Goal: Communication & Community: Participate in discussion

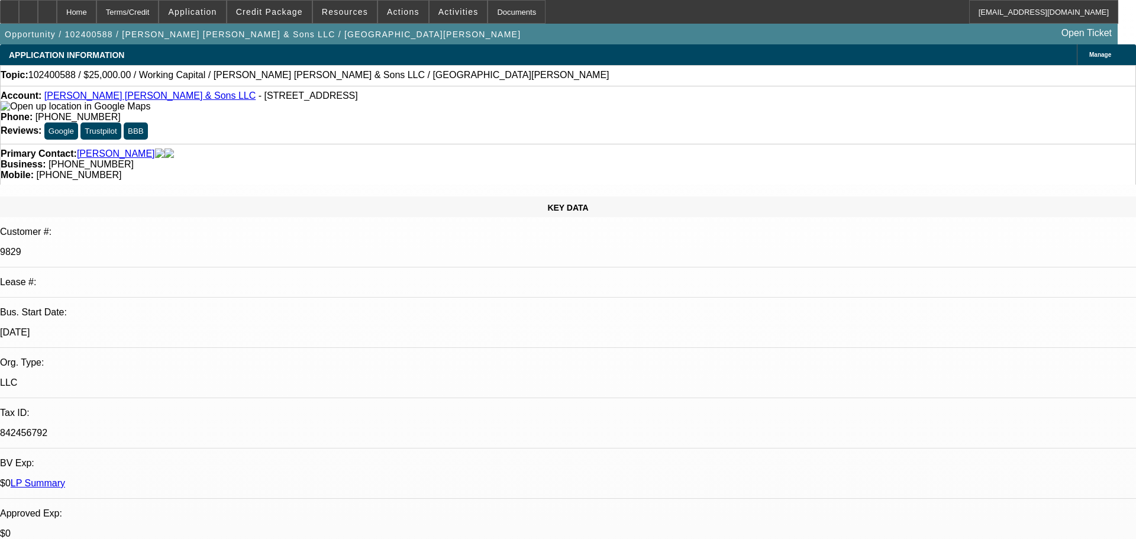
select select "0"
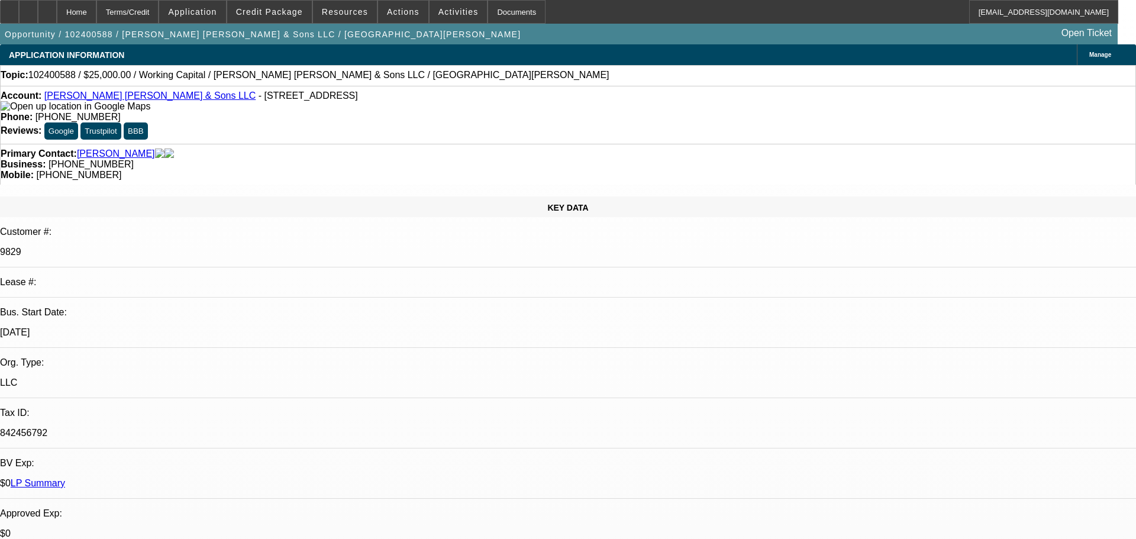
select select "0"
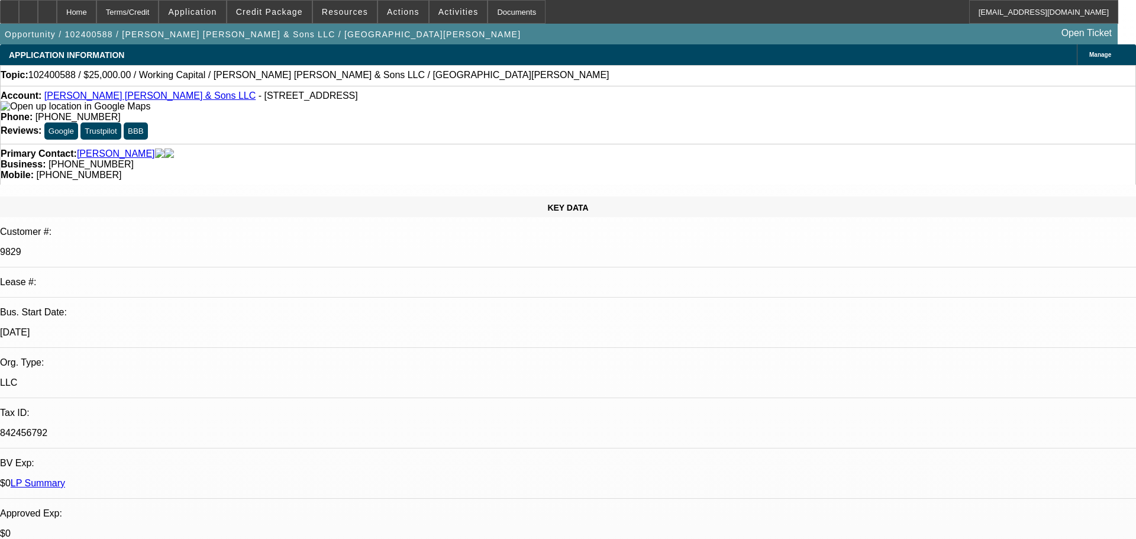
select select "0"
select select "1"
select select "2"
select select "6"
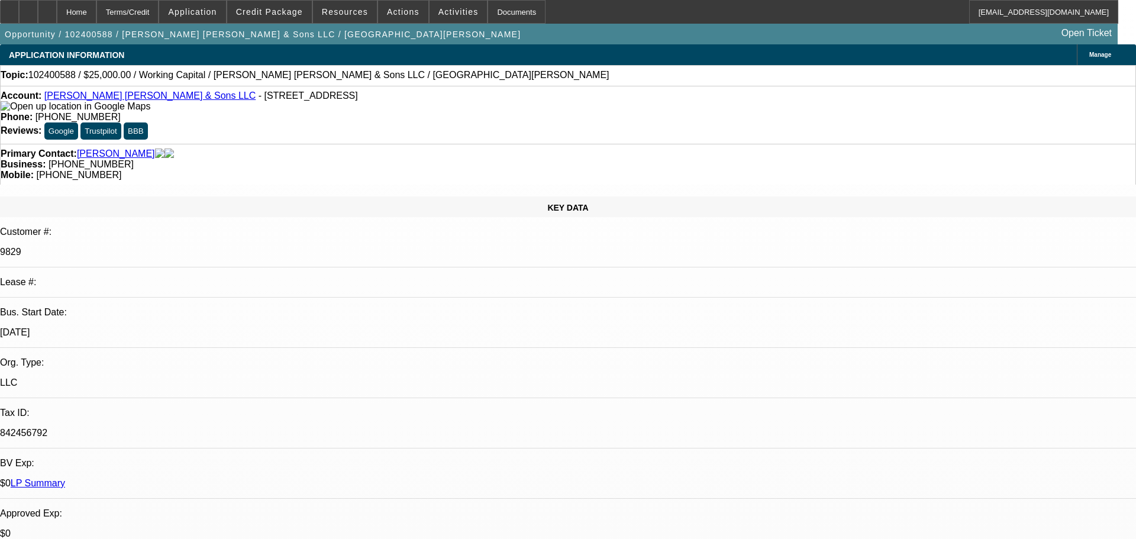
select select "1"
select select "2"
select select "6"
select select "1"
select select "2"
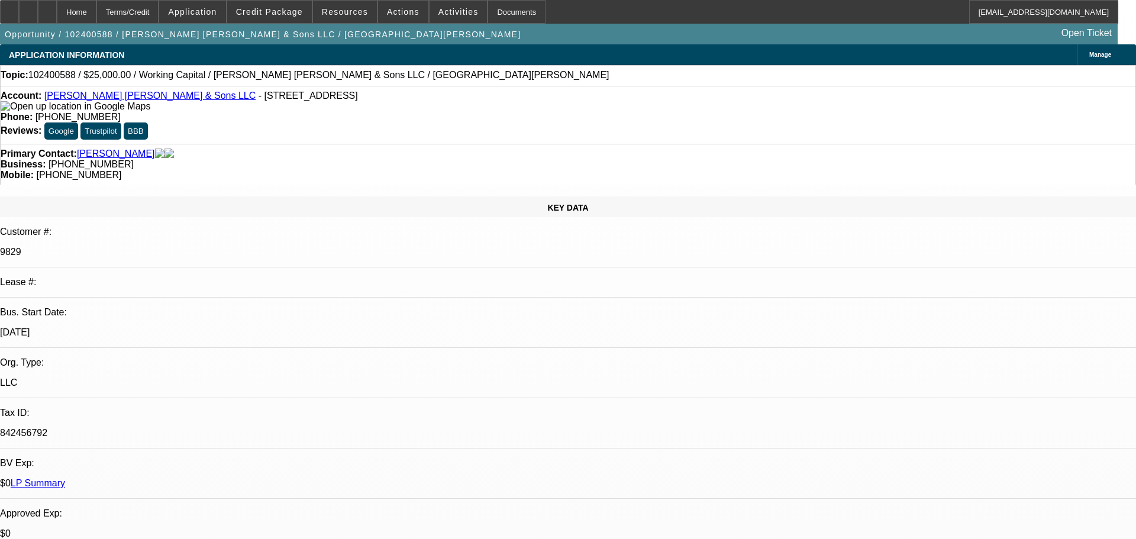
select select "6"
select select "1"
select select "2"
select select "6"
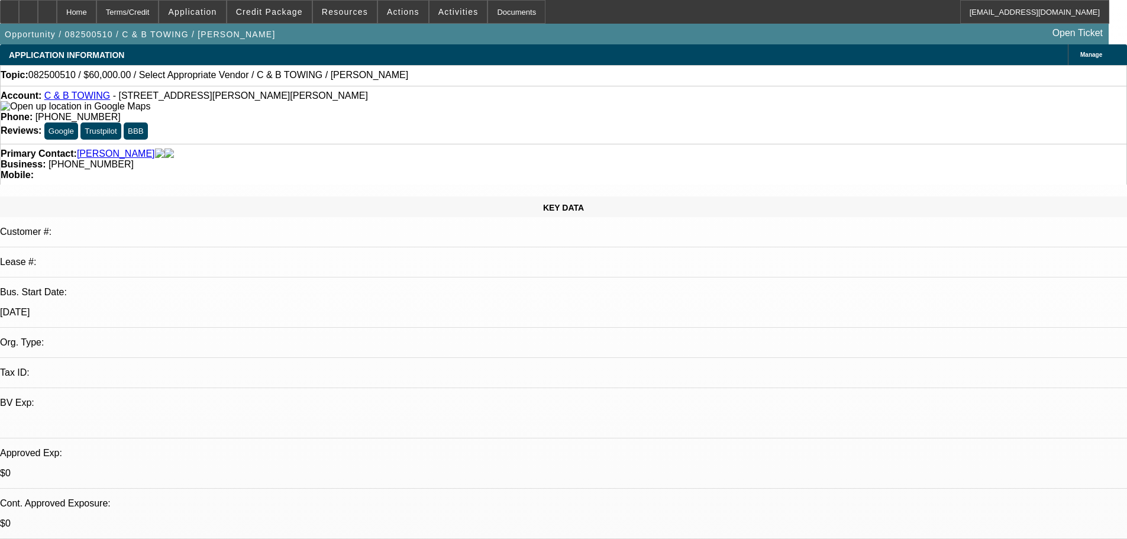
select select "0"
select select "2"
select select "0.1"
select select "4"
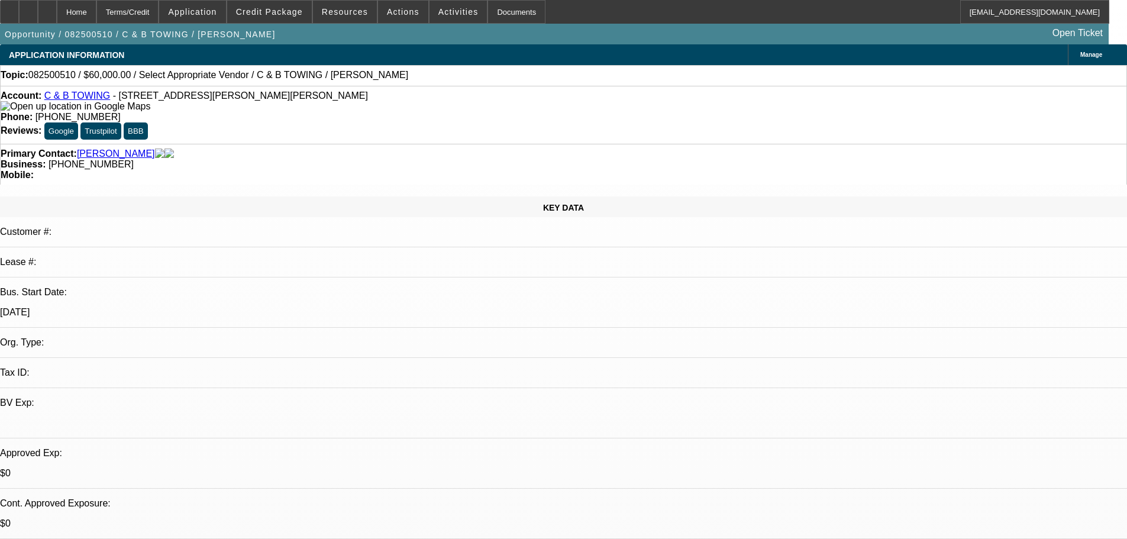
click at [57, 18] on div at bounding box center [47, 12] width 19 height 24
select select "0"
select select "2"
select select "0.1"
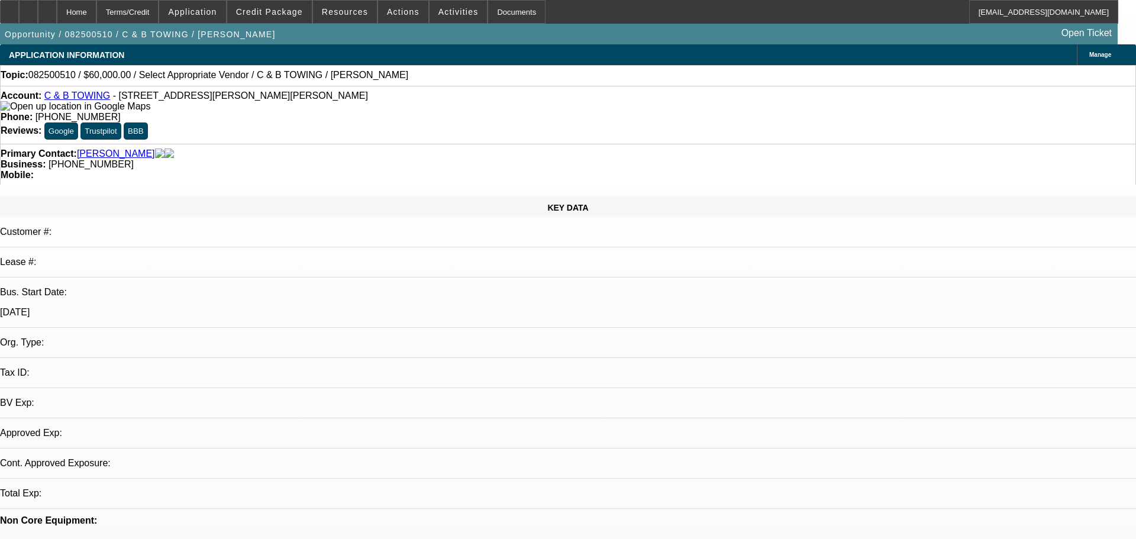
select select "4"
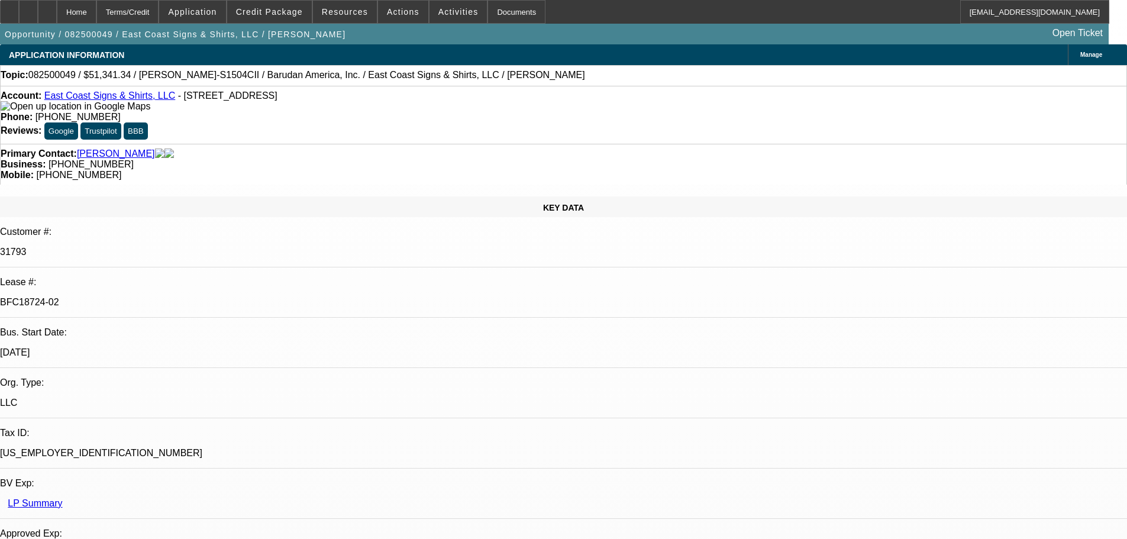
select select "0"
select select "2"
select select "0"
select select "6"
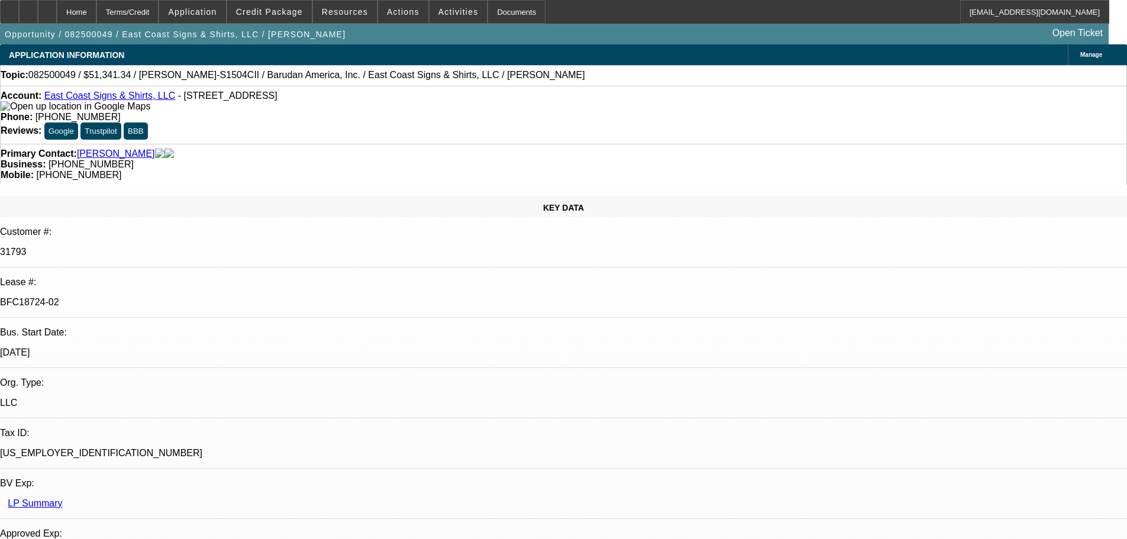
select select "0"
select select "2"
select select "0.1"
select select "4"
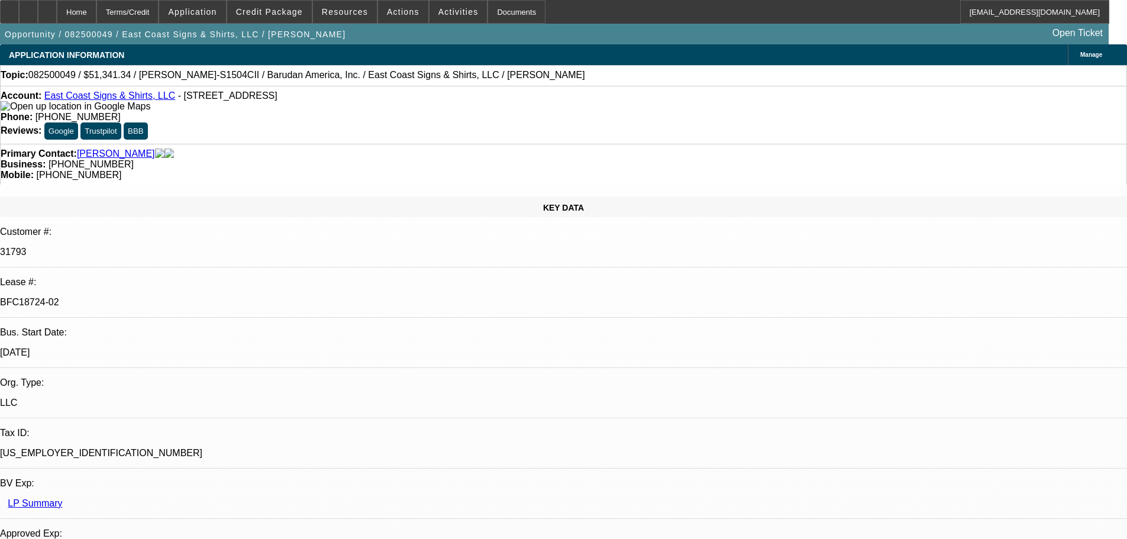
select select "0"
select select "2"
select select "0.1"
select select "4"
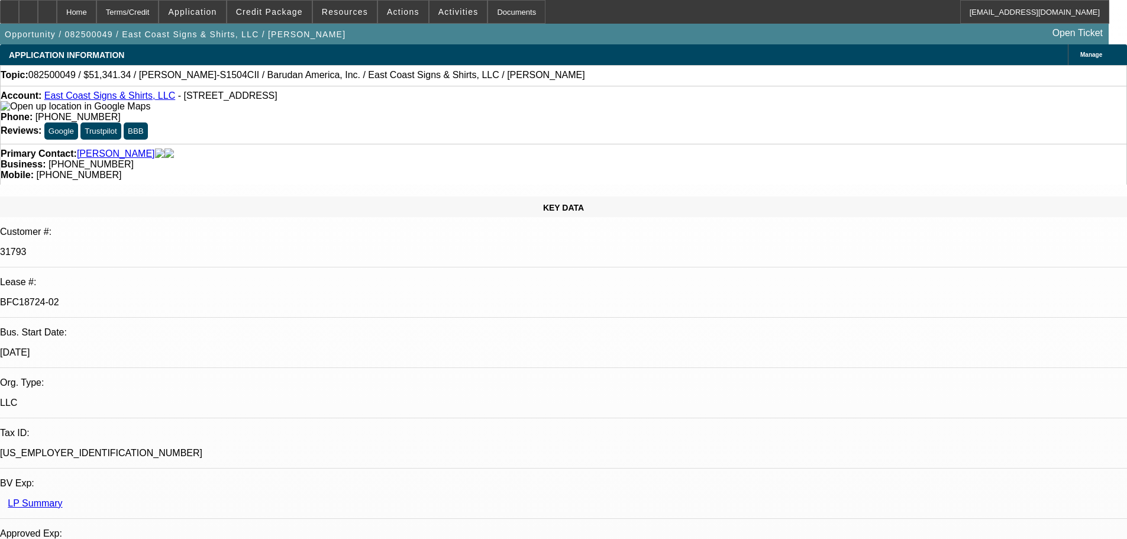
select select "0"
select select "2"
select select "0"
select select "6"
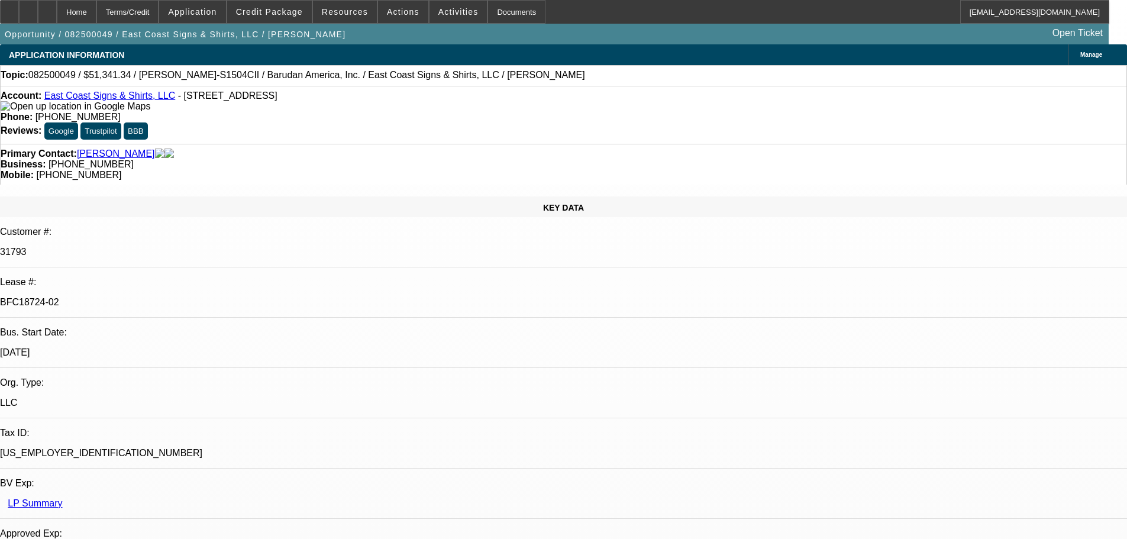
select select "0"
select select "2"
select select "0.1"
select select "4"
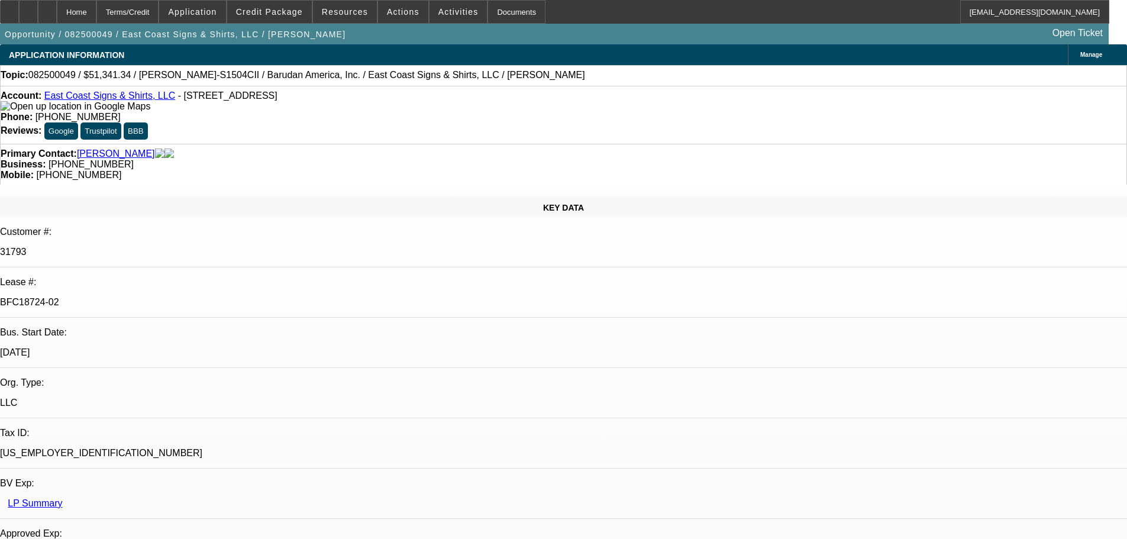
select select "0"
select select "2"
select select "0.1"
select select "4"
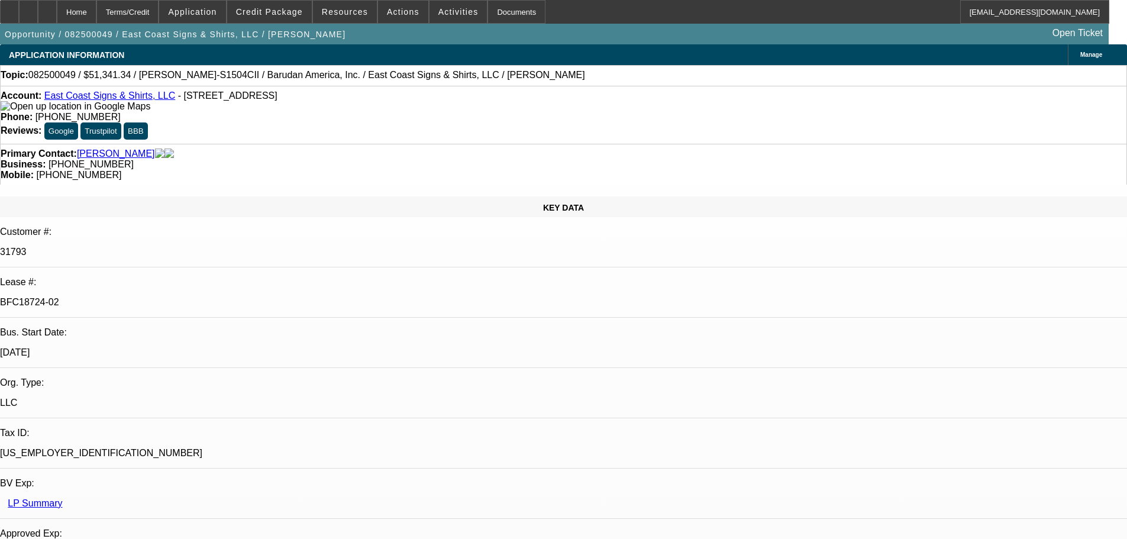
click at [343, 98] on div "Account: East Coast Signs & Shirts, LLC - 2344 Hwy 70 W, Okeechobee, FL 34974" at bounding box center [564, 101] width 1126 height 21
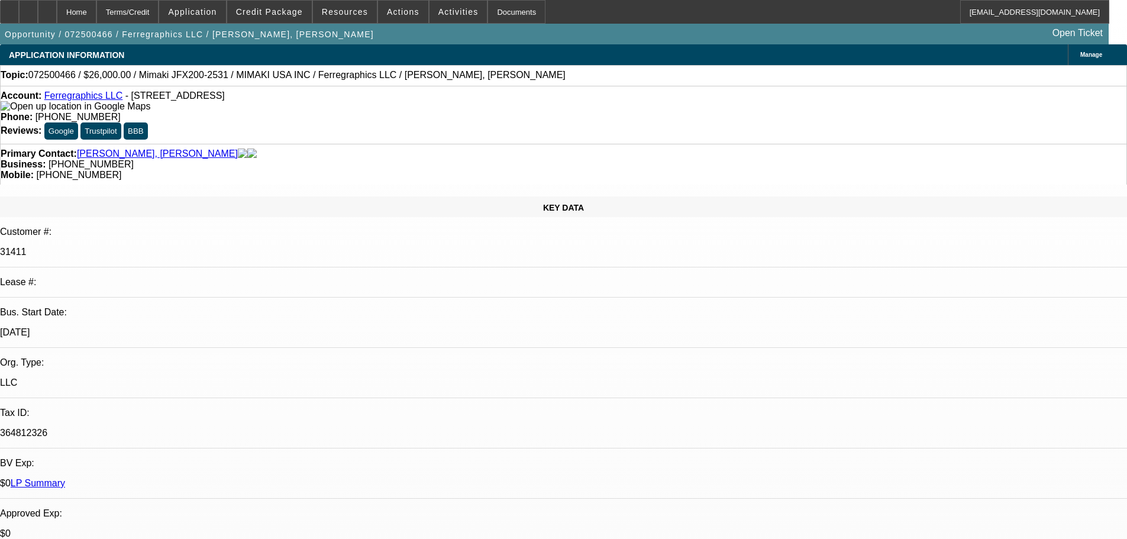
select select "0"
select select "6"
select select "0"
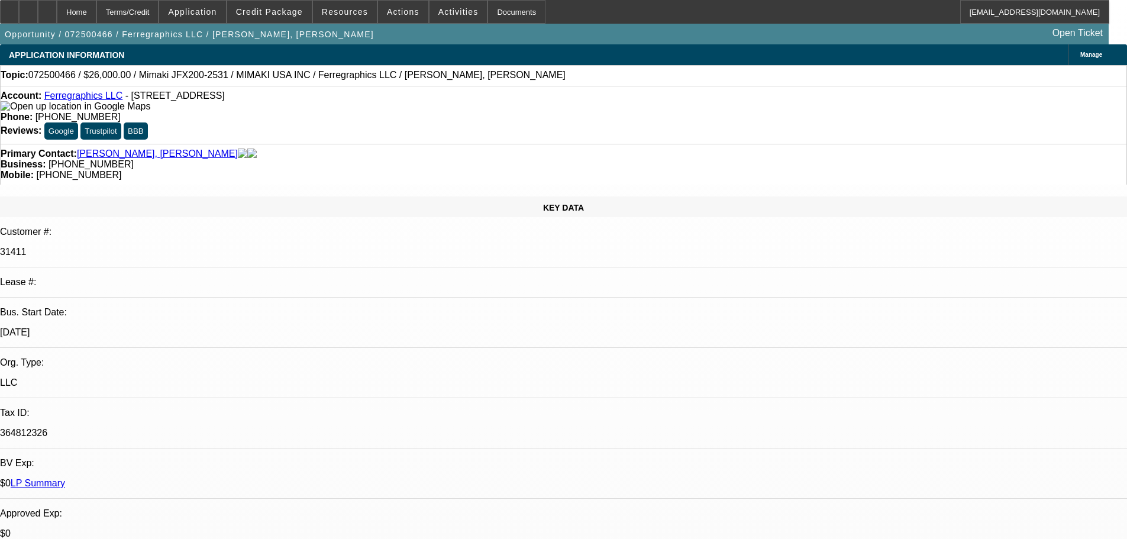
select select "0"
select select "6"
click at [535, 76] on div "Topic: 072500466 / $26,000.00 / Mimaki JFX200-2531 / MIMAKI USA INC / Ferregrap…" at bounding box center [564, 75] width 1126 height 11
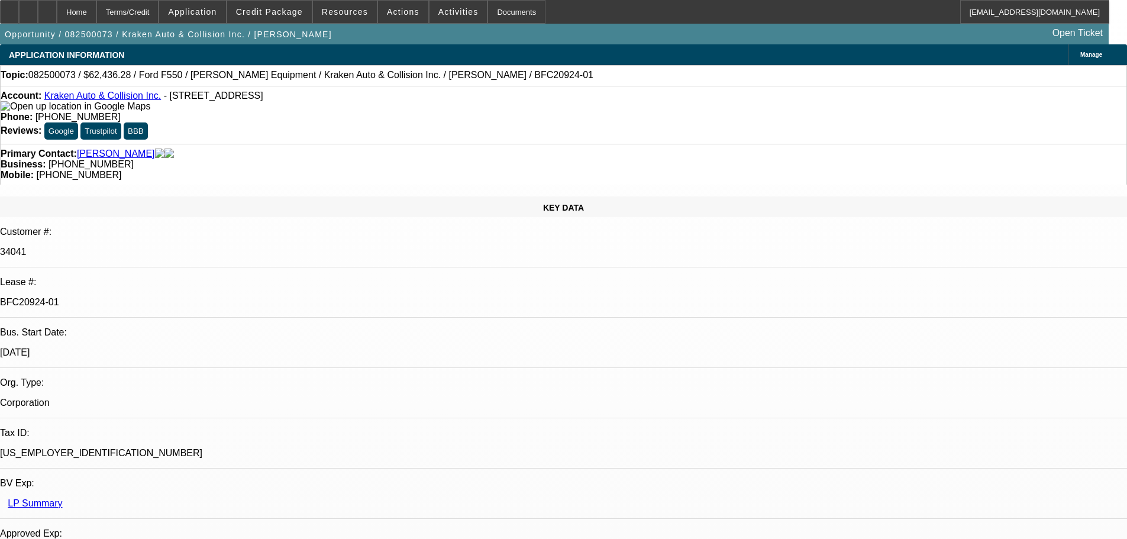
select select "0"
select select "3"
select select "0.1"
select select "4"
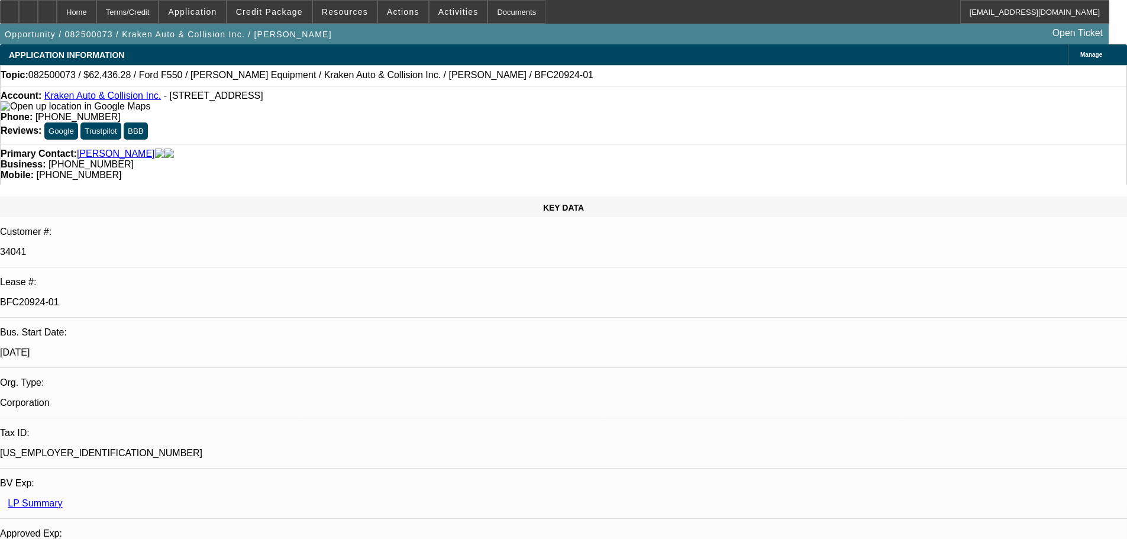
select select "0"
select select "0.1"
select select "4"
select select "0"
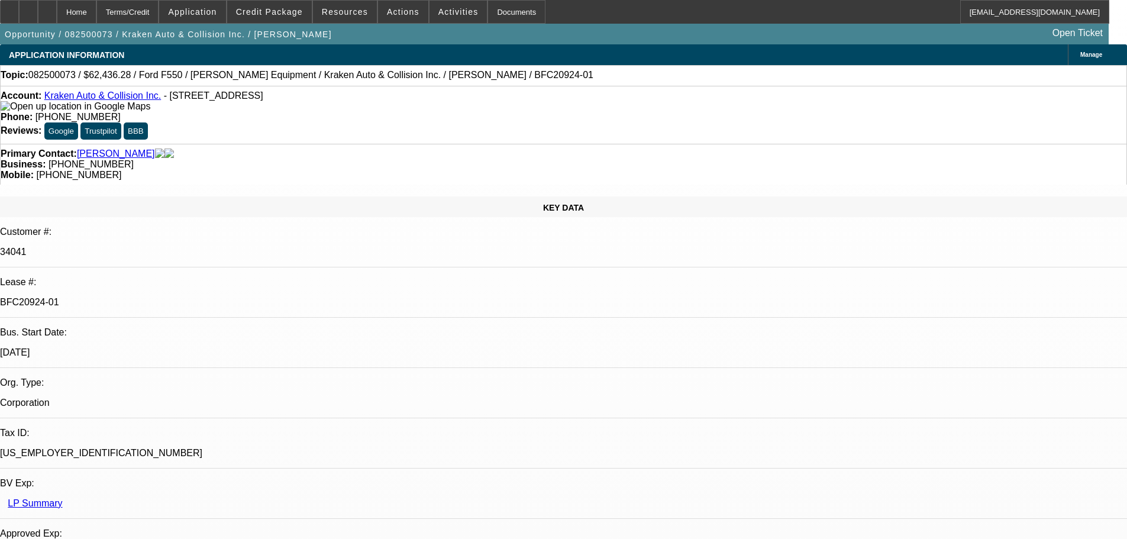
select select "0"
select select "0.1"
select select "4"
select select "0"
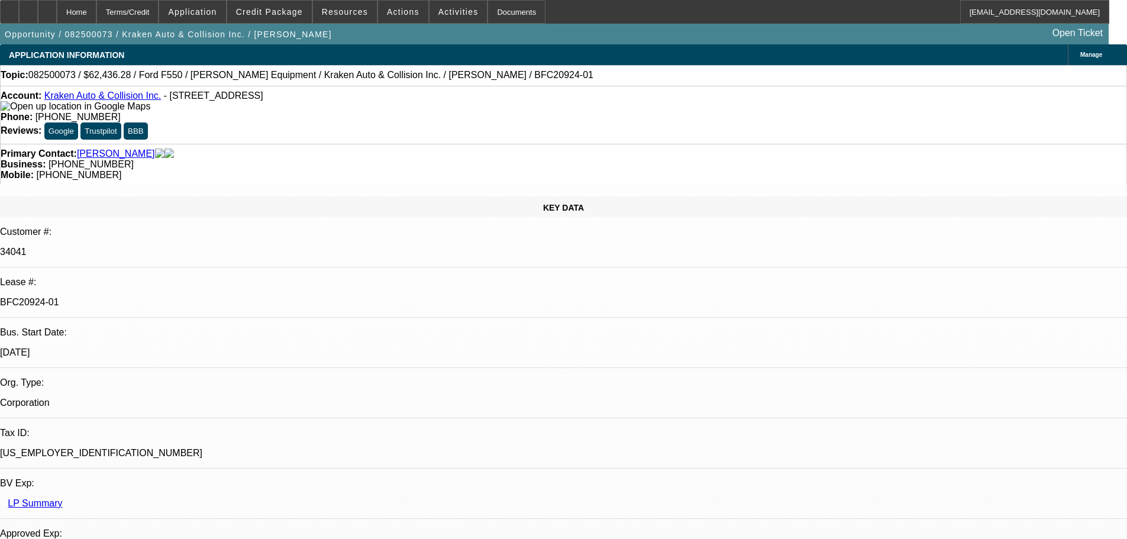
select select "0.1"
select select "4"
click at [57, 7] on div at bounding box center [47, 12] width 19 height 24
select select "0"
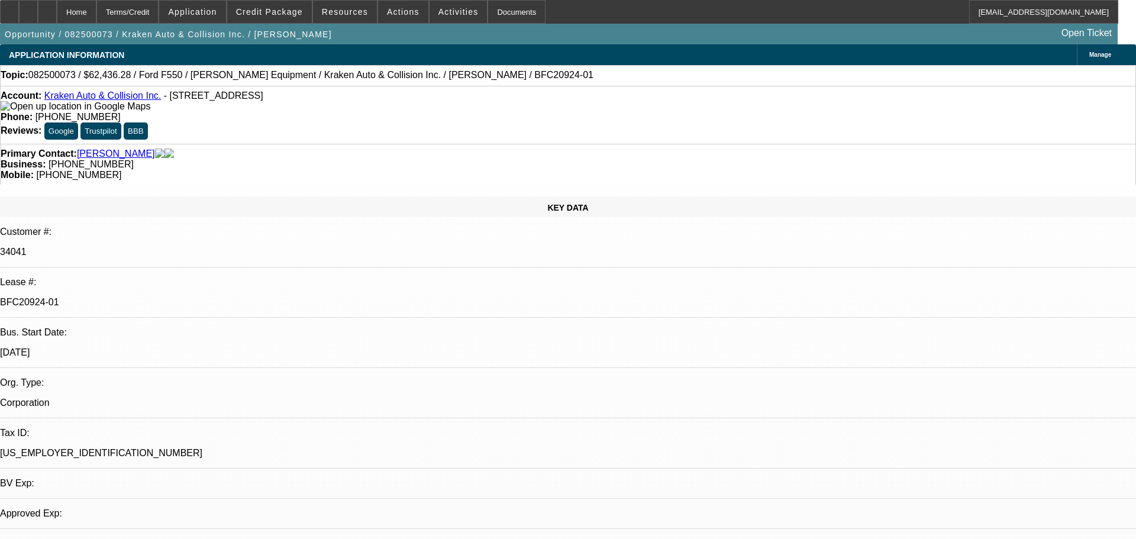
select select "0.1"
select select "0"
select select "0.1"
select select "0"
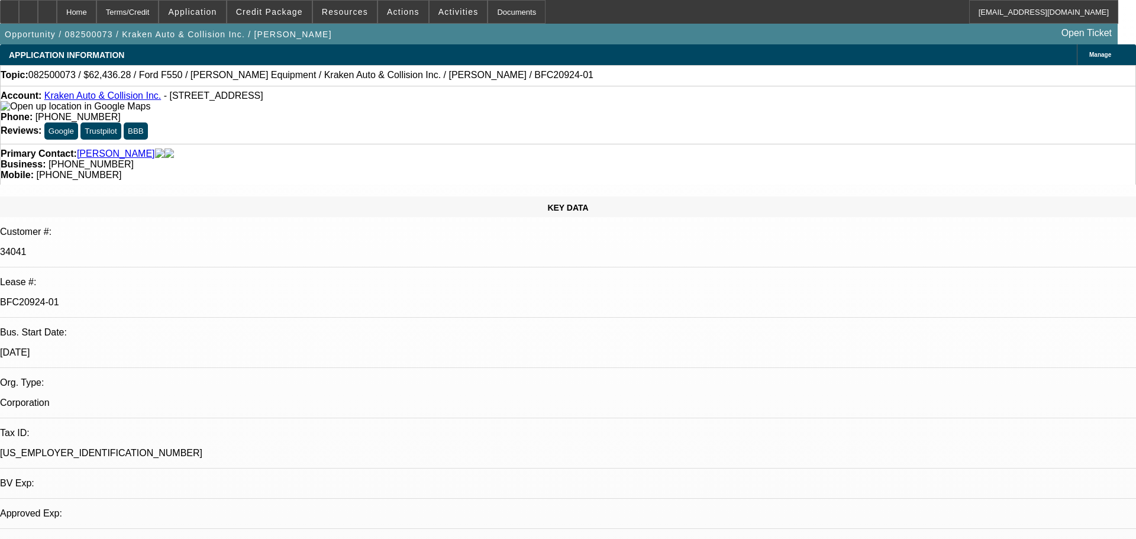
select select "0"
select select "0.1"
select select "0"
select select "0.1"
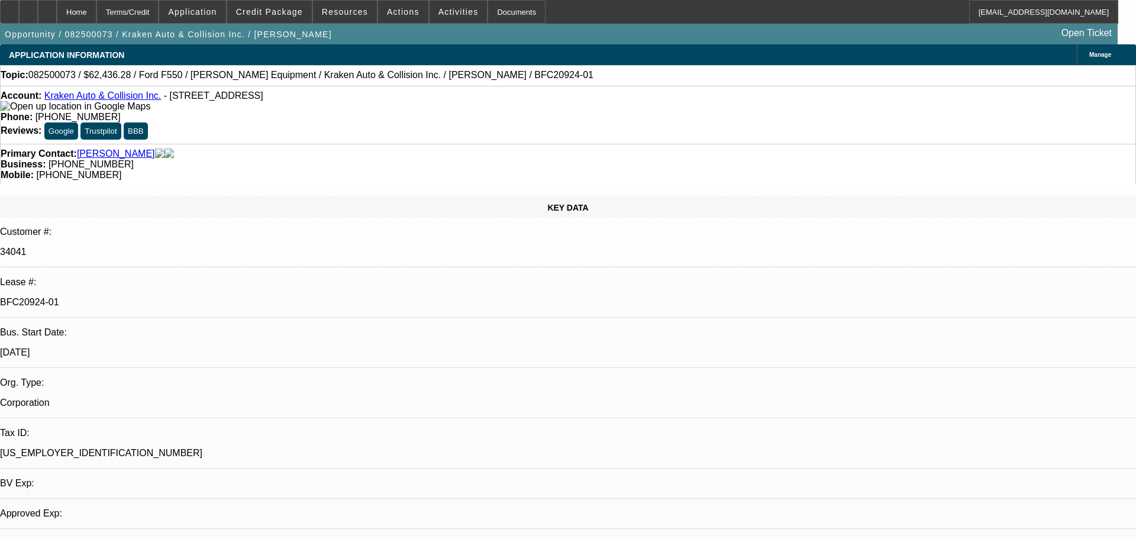
select select "1"
select select "3"
select select "4"
select select "1"
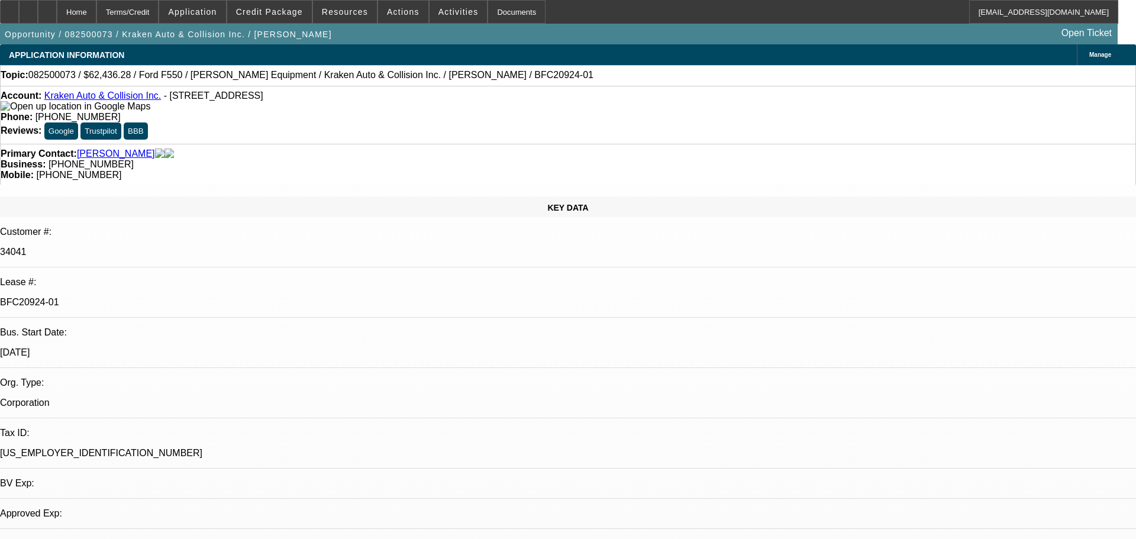
select select "4"
select select "1"
select select "4"
select select "1"
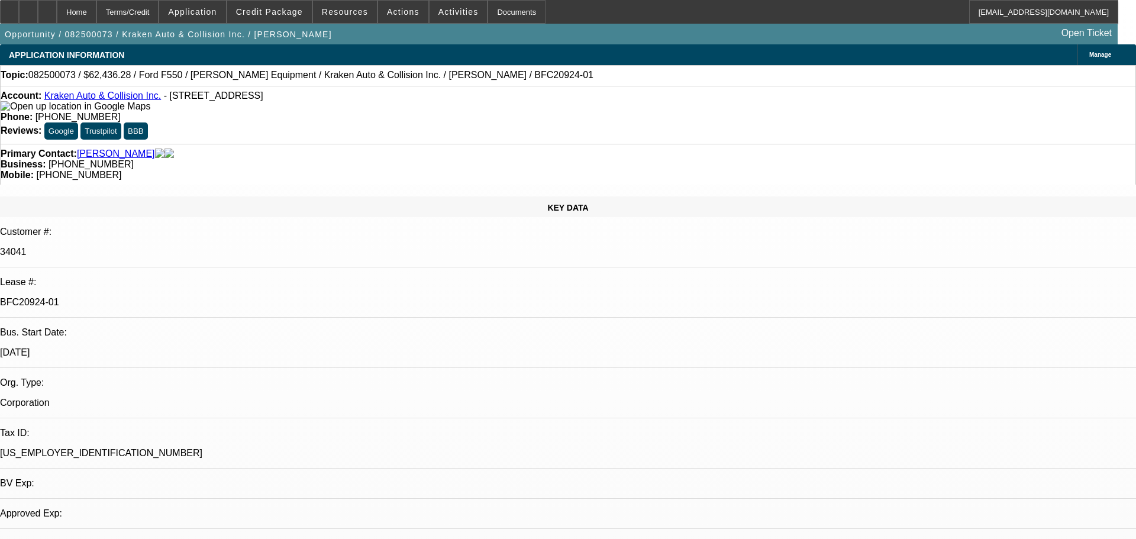
select select "1"
select select "4"
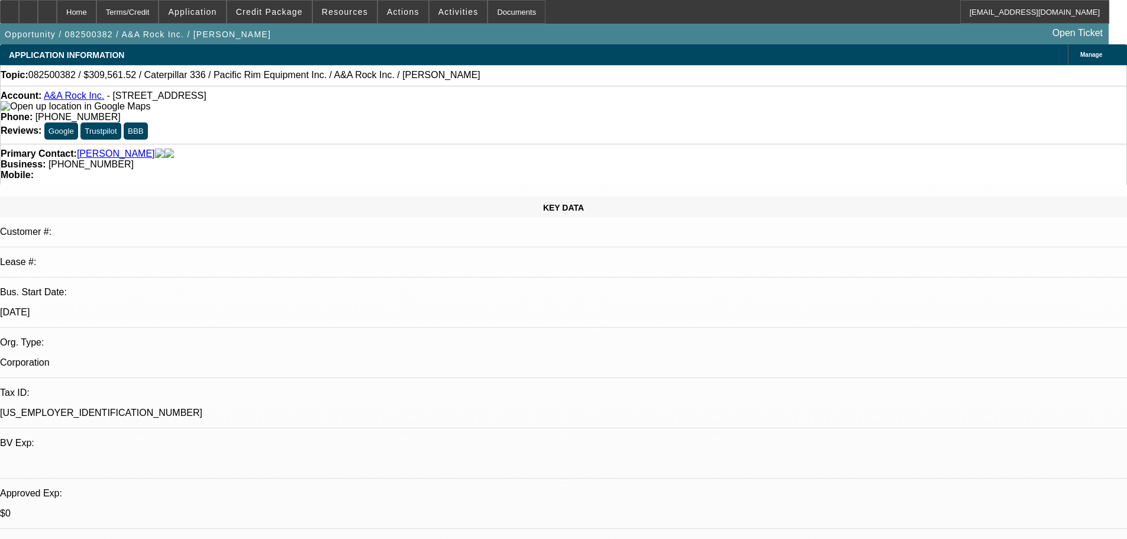
select select "0"
select select "2"
select select "0"
select select "6"
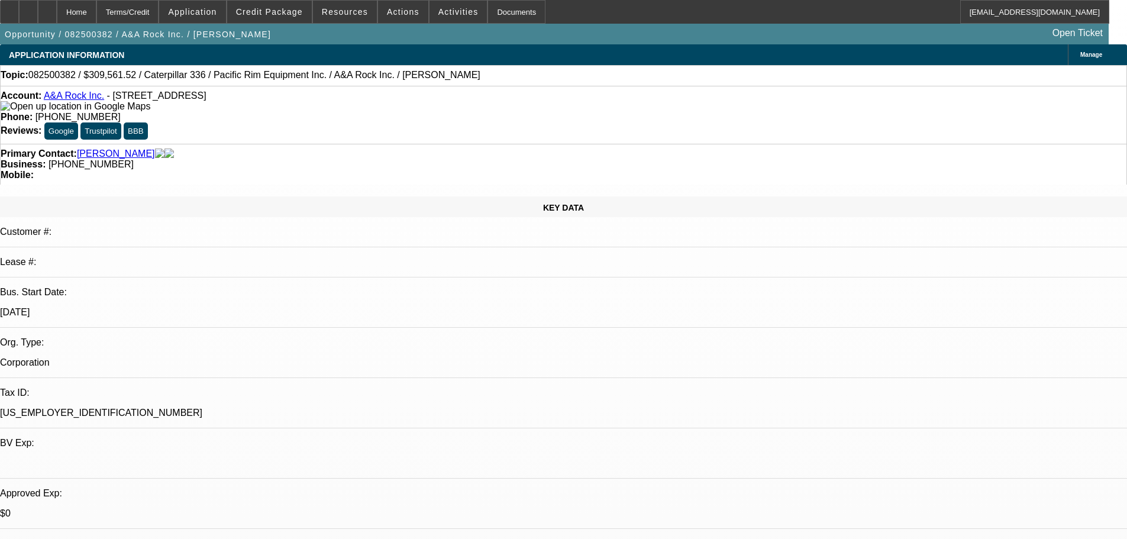
select select "0"
select select "2"
select select "0"
select select "6"
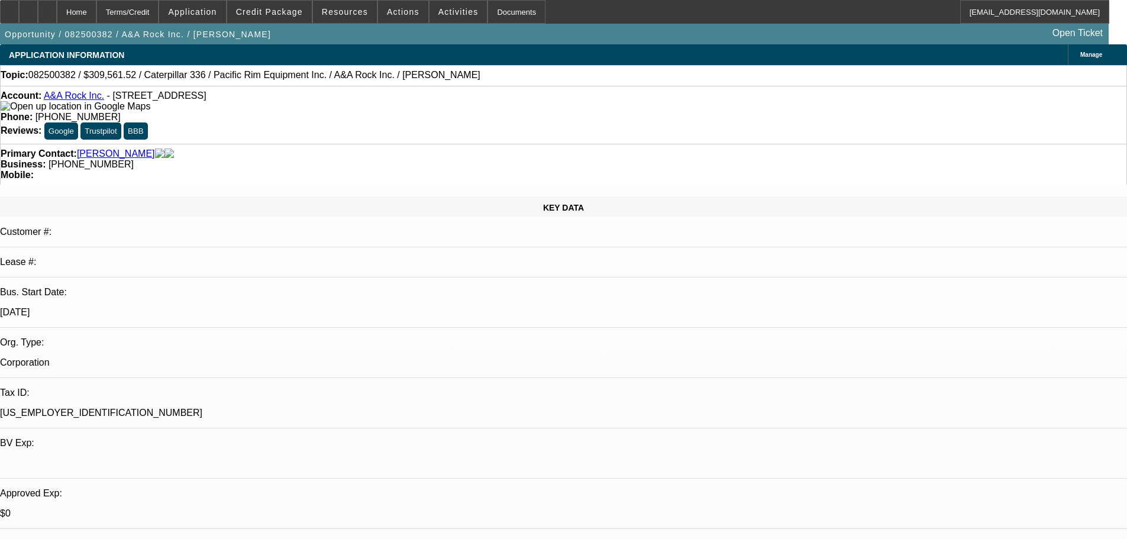
select select "0"
select select "2"
select select "0"
select select "6"
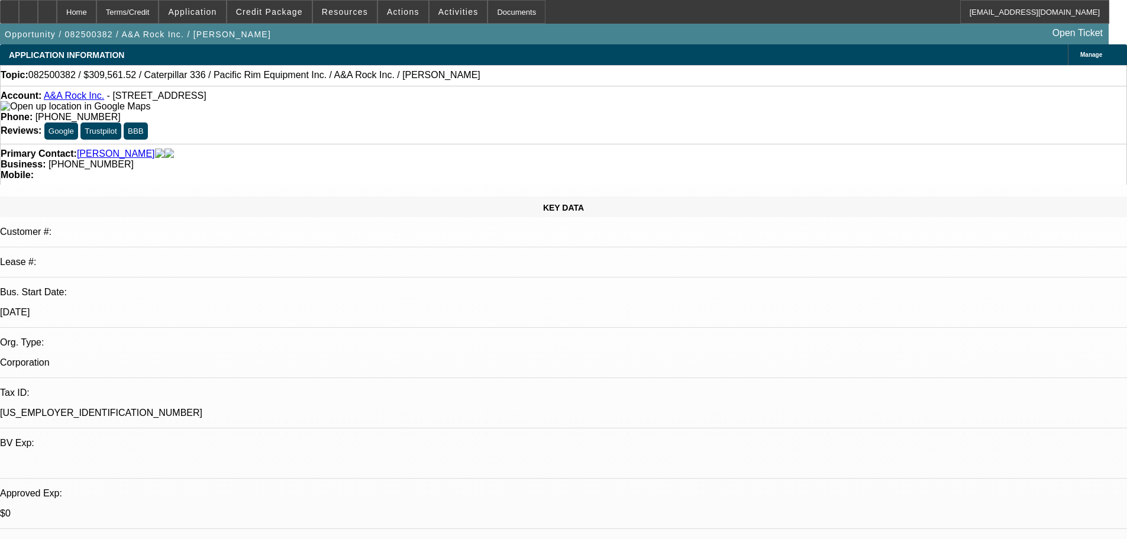
select select "0"
select select "2"
select select "0"
select select "6"
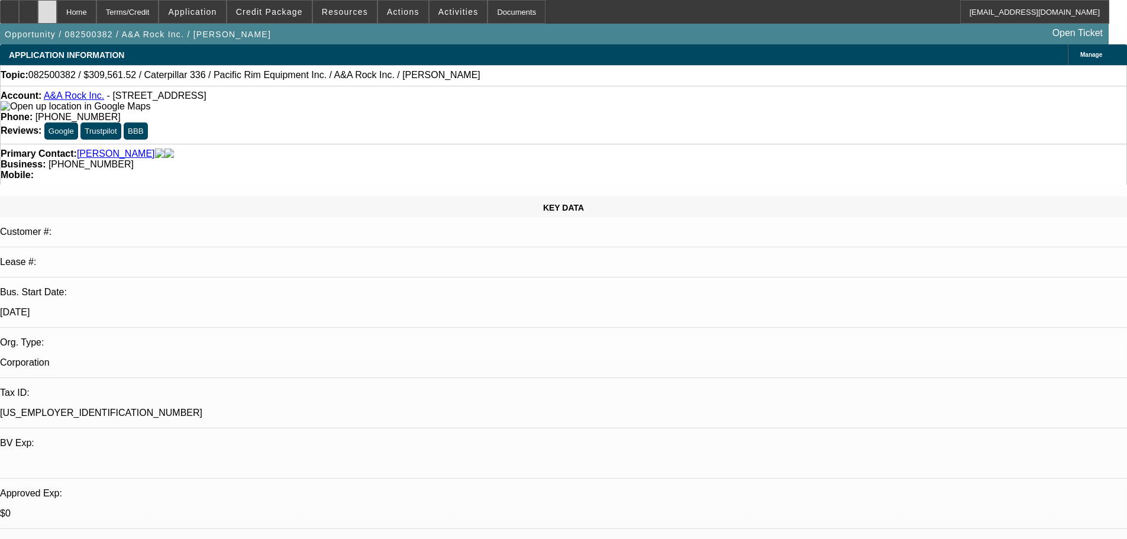
click at [57, 11] on div at bounding box center [47, 12] width 19 height 24
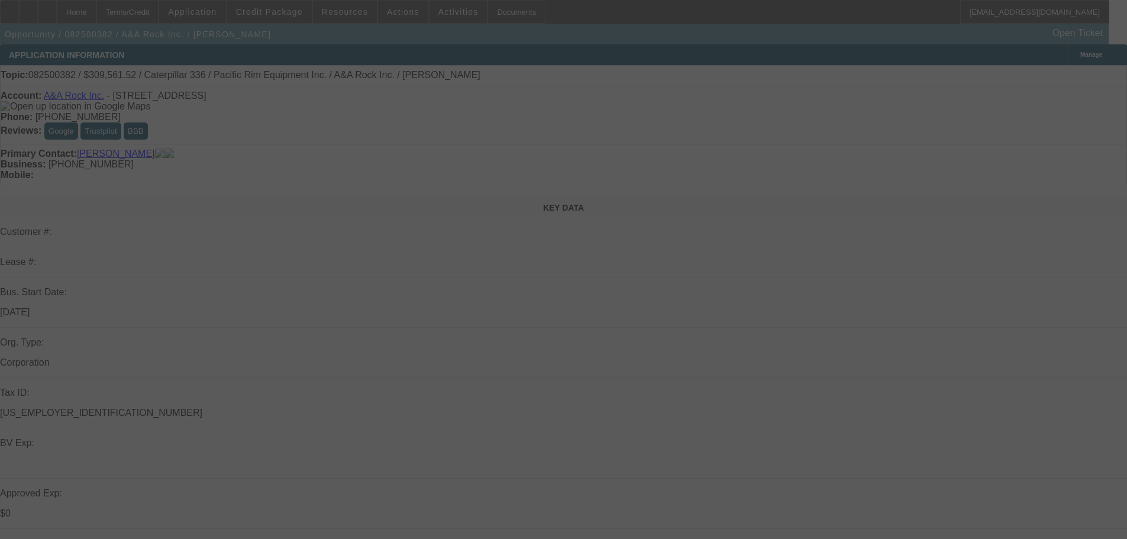
select select "0"
select select "2"
select select "0"
select select "6"
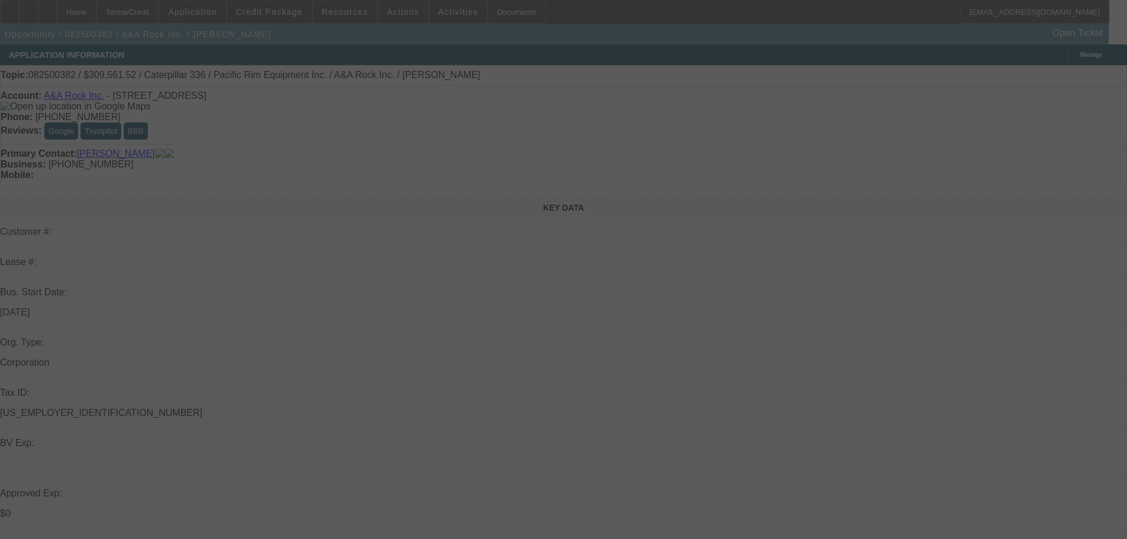
select select "0"
select select "2"
select select "0"
select select "6"
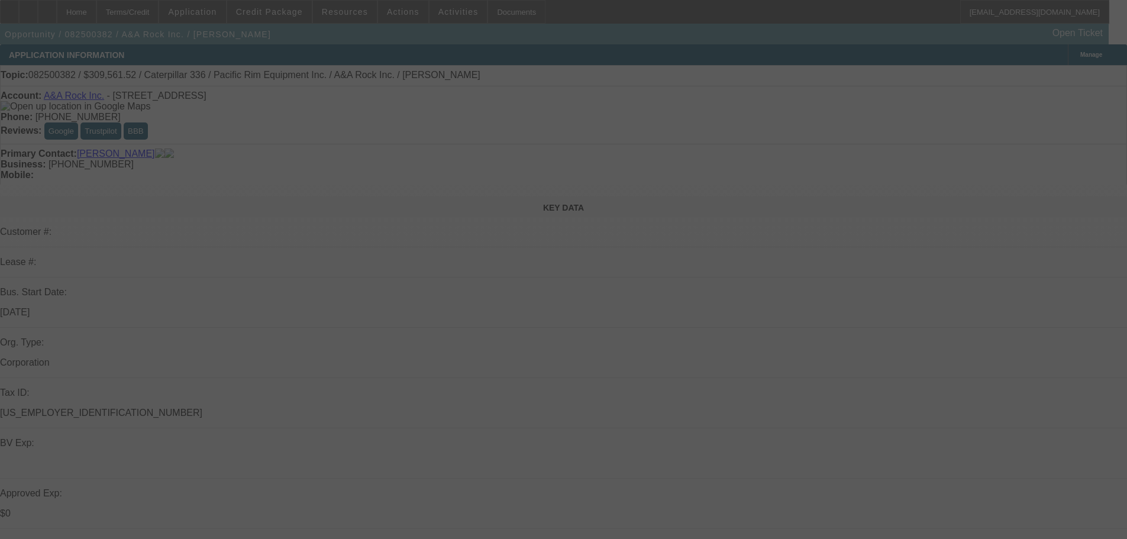
select select "0"
select select "2"
select select "0"
select select "6"
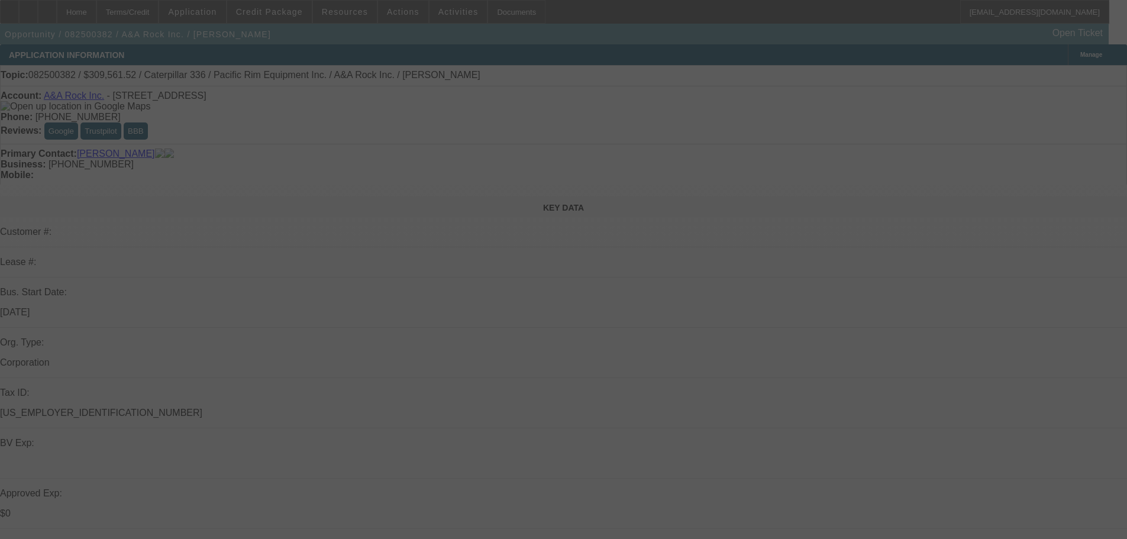
select select "0"
select select "2"
select select "0"
select select "6"
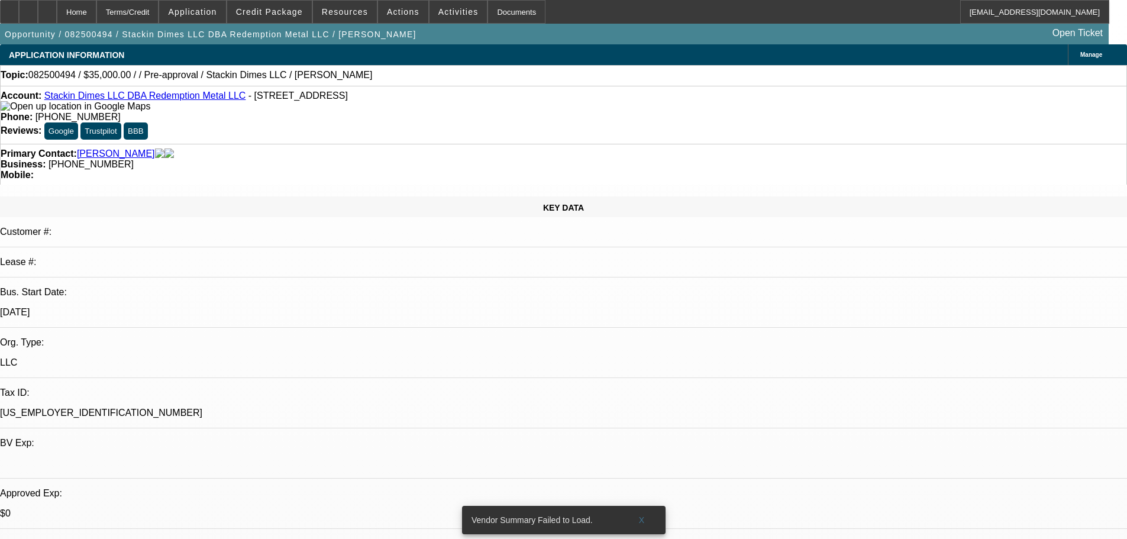
select select "0"
select select "2"
select select "0.1"
select select "4"
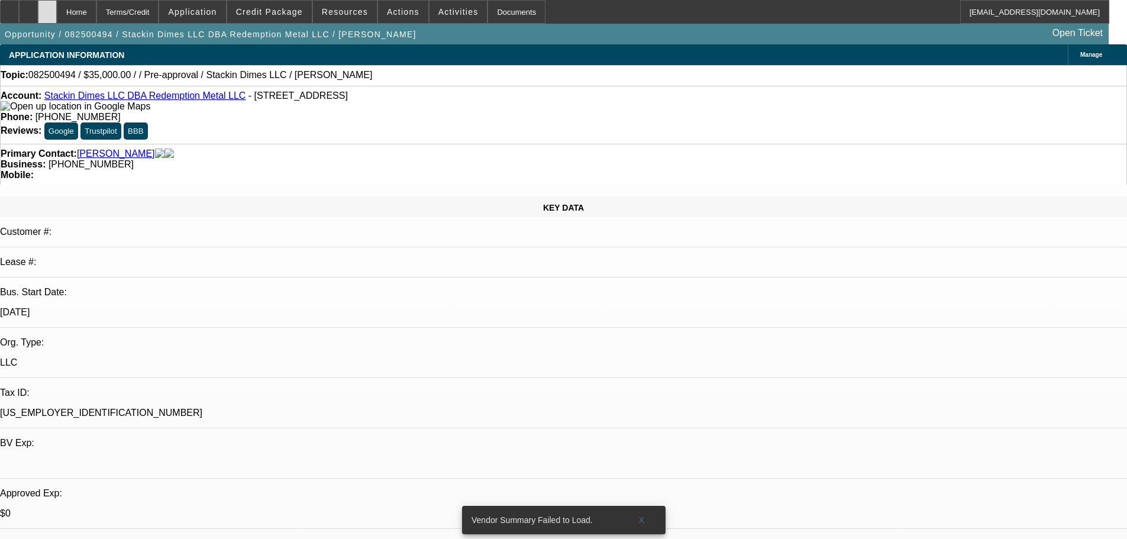
click at [57, 17] on div at bounding box center [47, 12] width 19 height 24
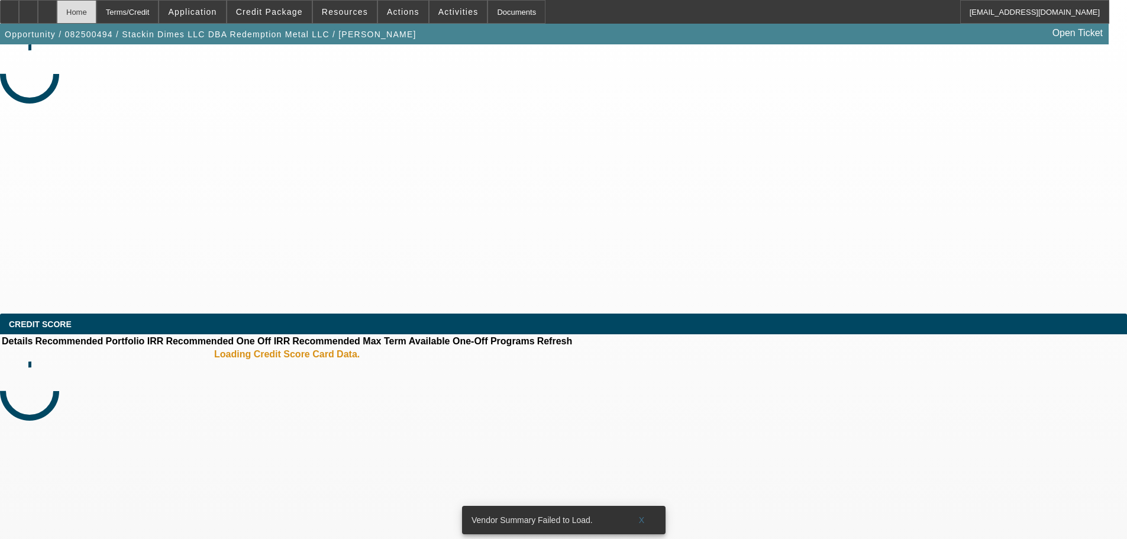
select select "0"
select select "2"
select select "0.1"
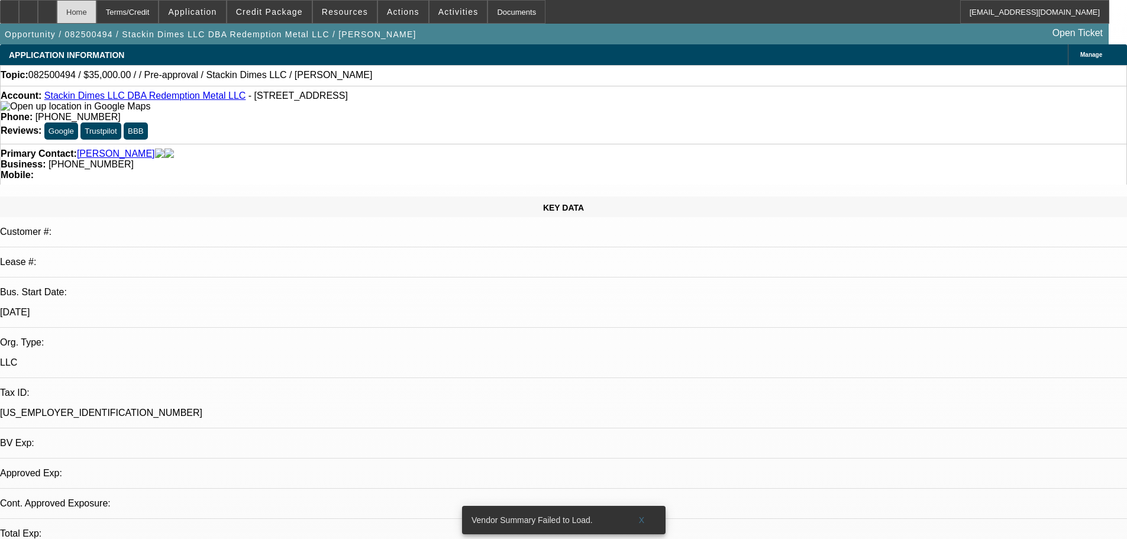
select select "2"
select select "4"
click at [528, 69] on div "Topic: 082500494 / $35,000.00 / / Pre-approval / Stackin Dimes LLC / [PERSON_NA…" at bounding box center [563, 75] width 1127 height 21
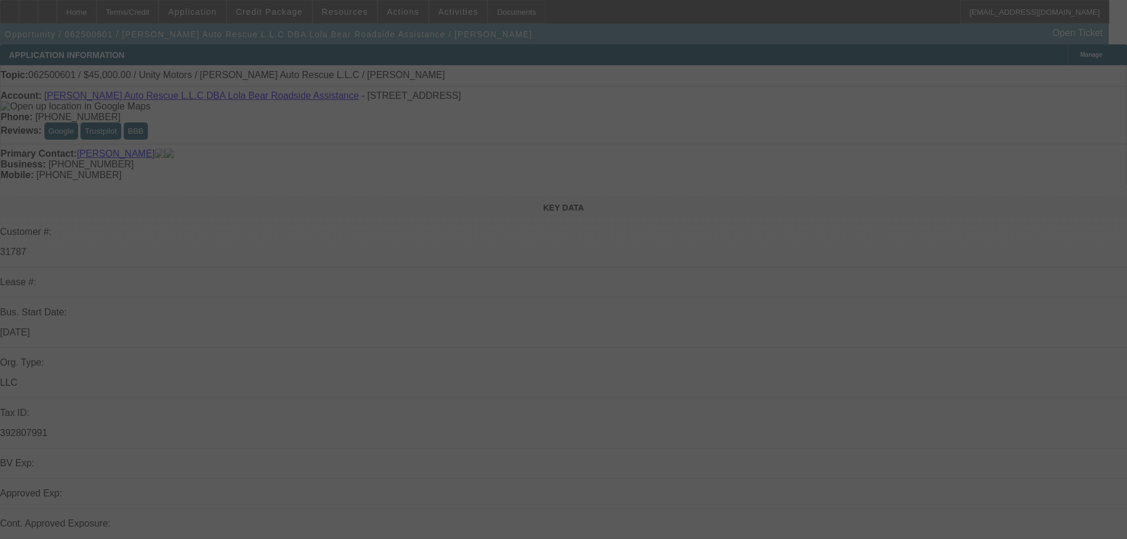
select select "0"
select select "2"
select select "0.1"
select select "4"
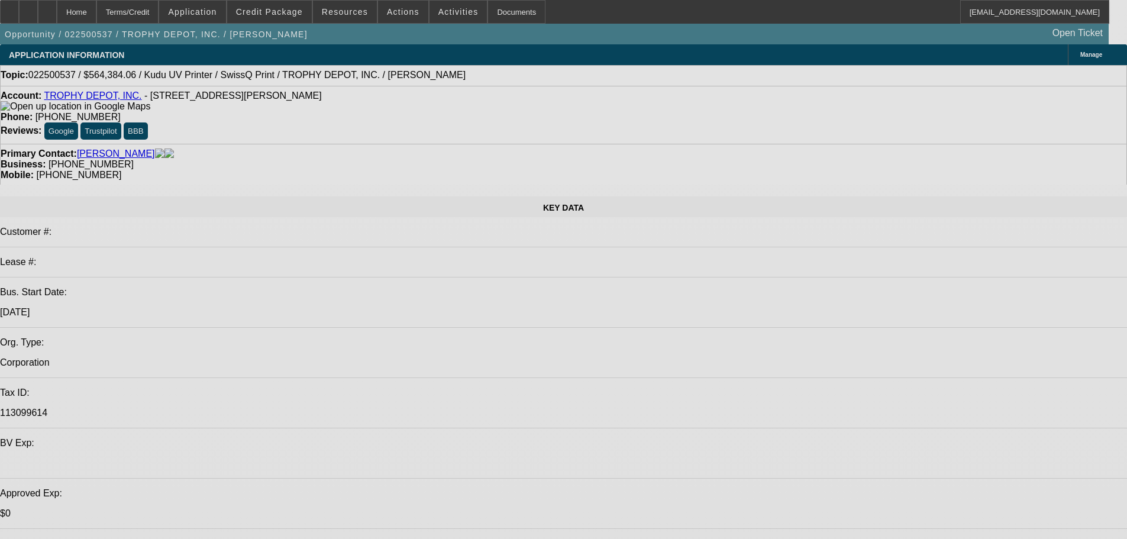
select select "0.1"
select select "2"
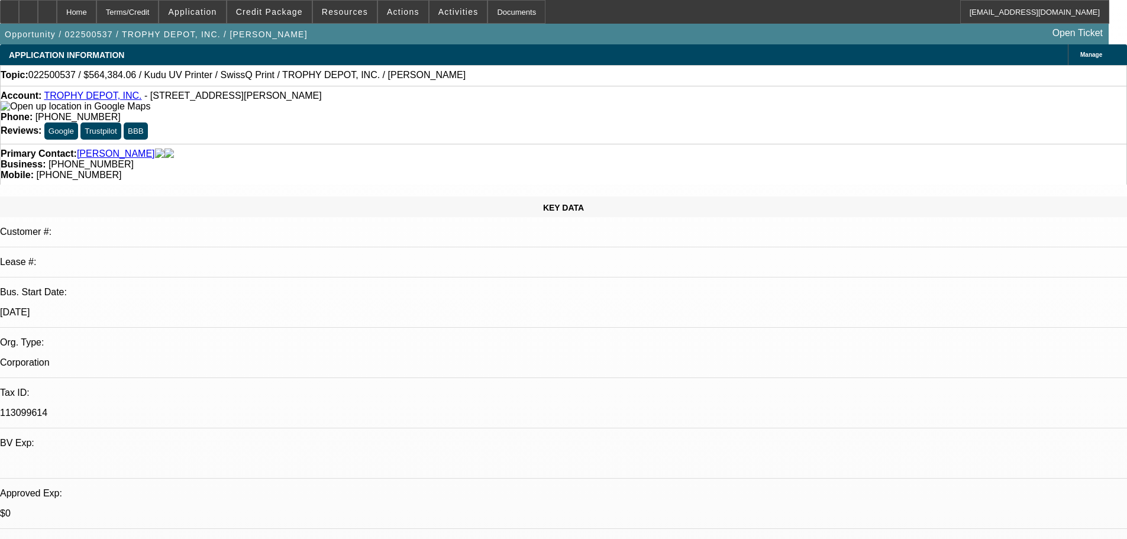
select select "0.1"
select select "1"
select select "2"
select select "4"
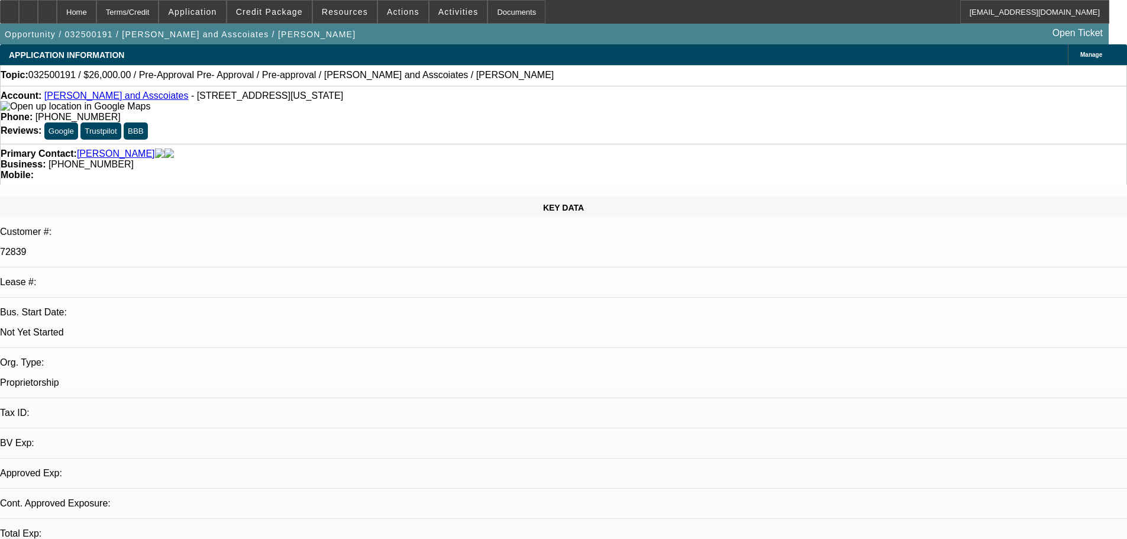
select select "0"
select select "2"
select select "0.1"
select select "4"
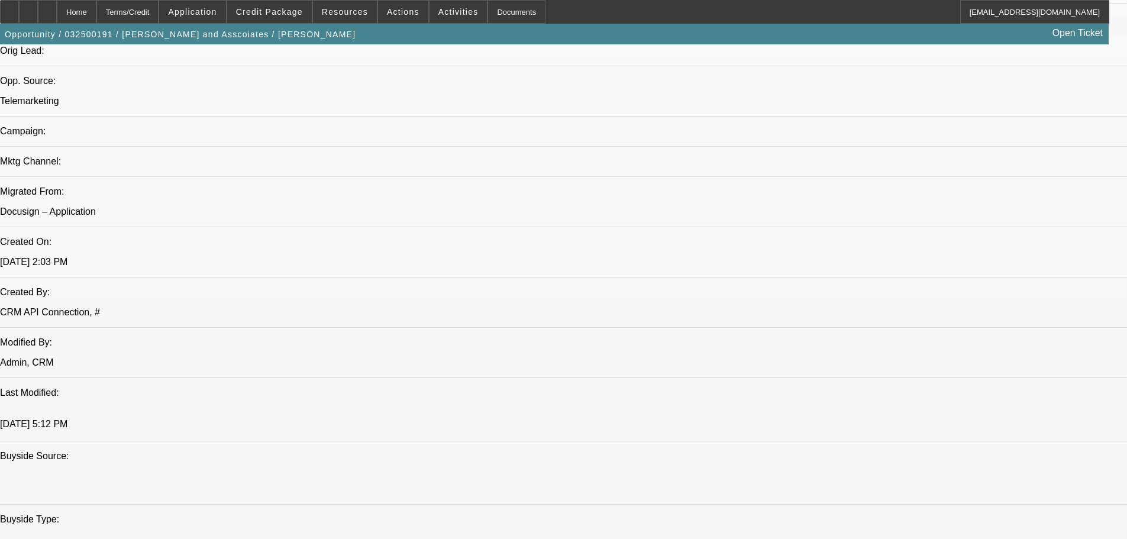
scroll to position [532, 0]
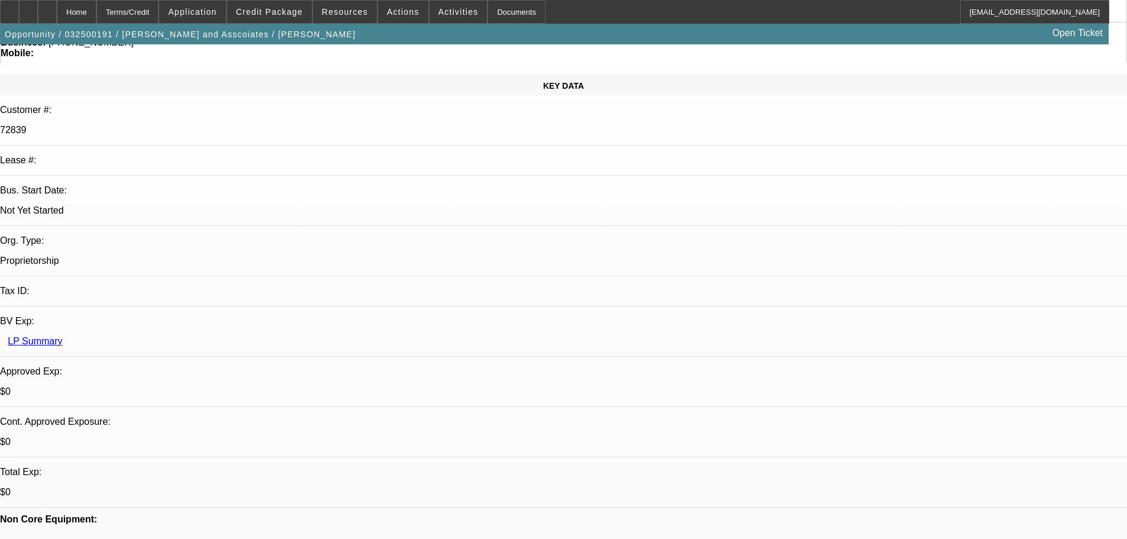
scroll to position [59, 0]
